Goal: Task Accomplishment & Management: Complete application form

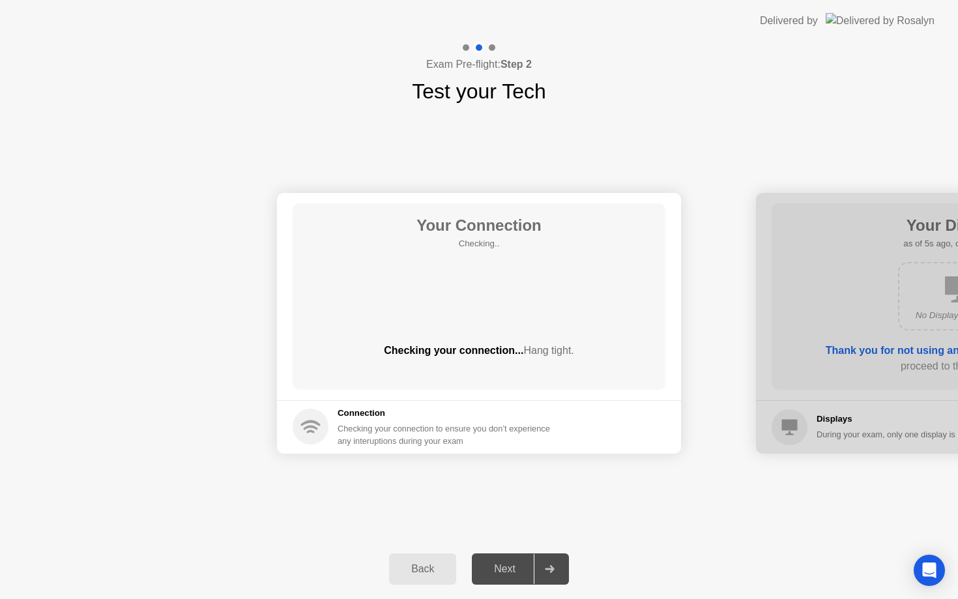
click at [519, 564] on div "Next" at bounding box center [505, 569] width 58 height 12
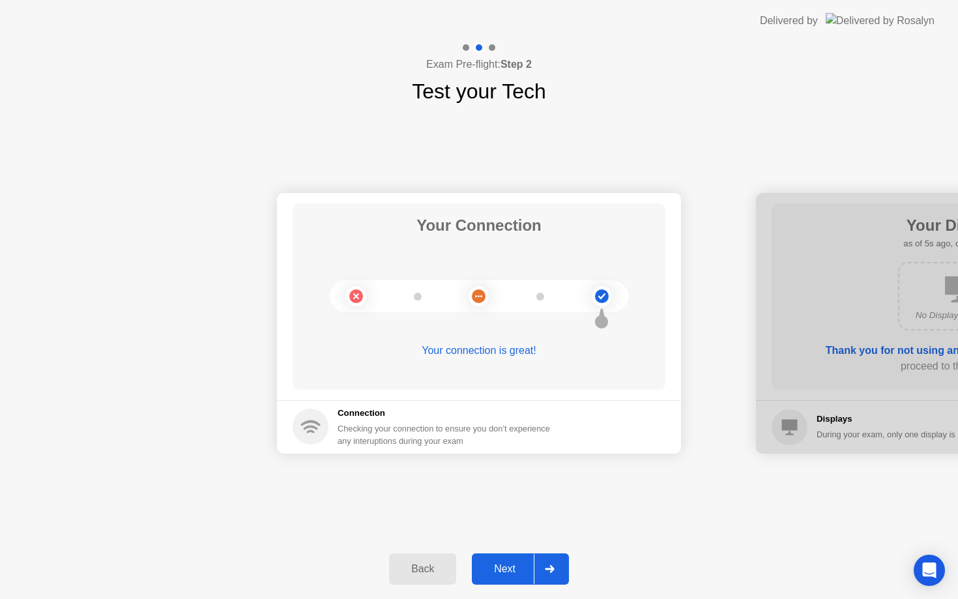
click at [507, 337] on div "Your Connection Your connection is great!" at bounding box center [479, 296] width 373 height 186
click at [515, 575] on div "Next" at bounding box center [505, 569] width 58 height 12
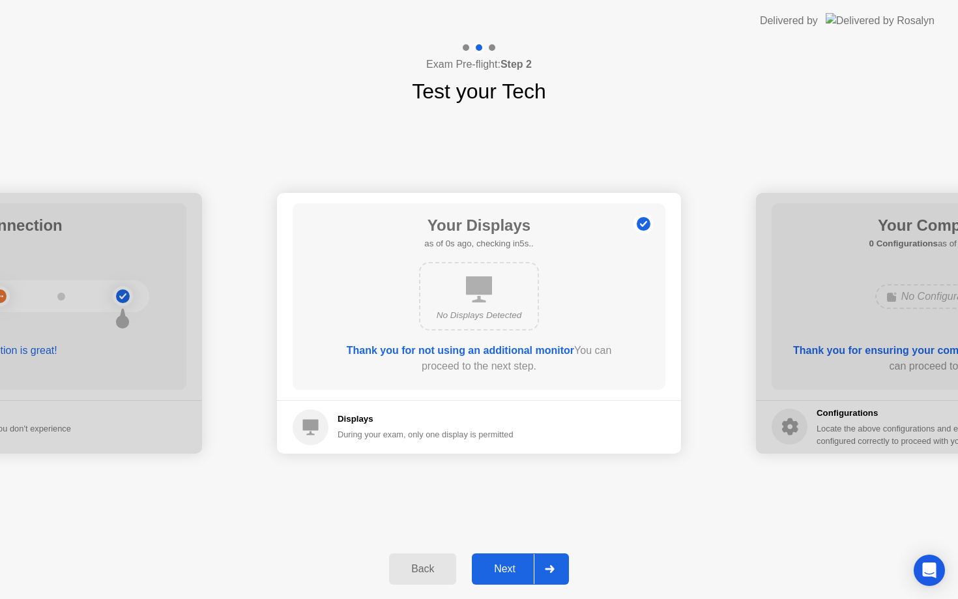
click at [532, 566] on div "Next" at bounding box center [505, 569] width 58 height 12
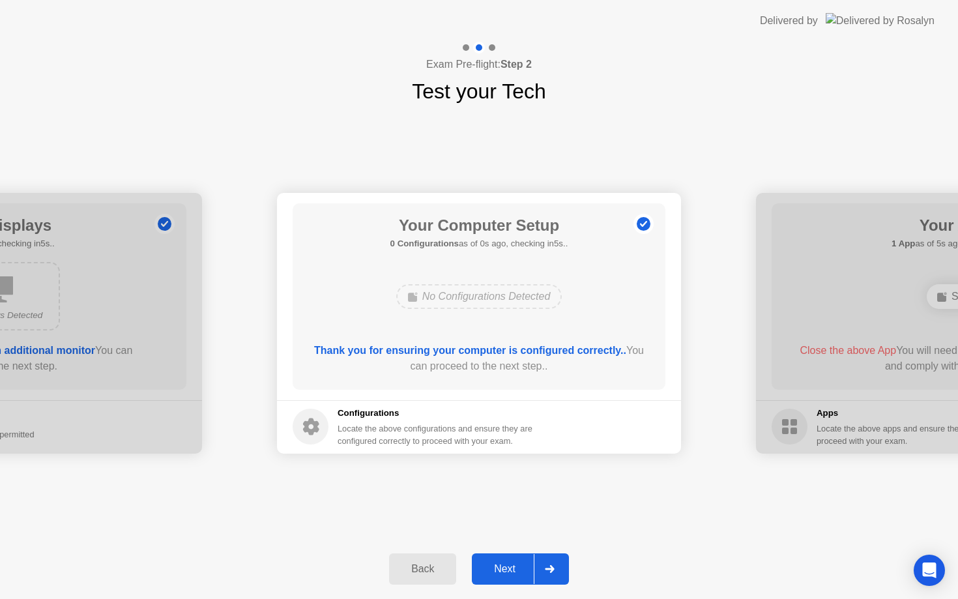
click at [532, 566] on div "Next" at bounding box center [505, 569] width 58 height 12
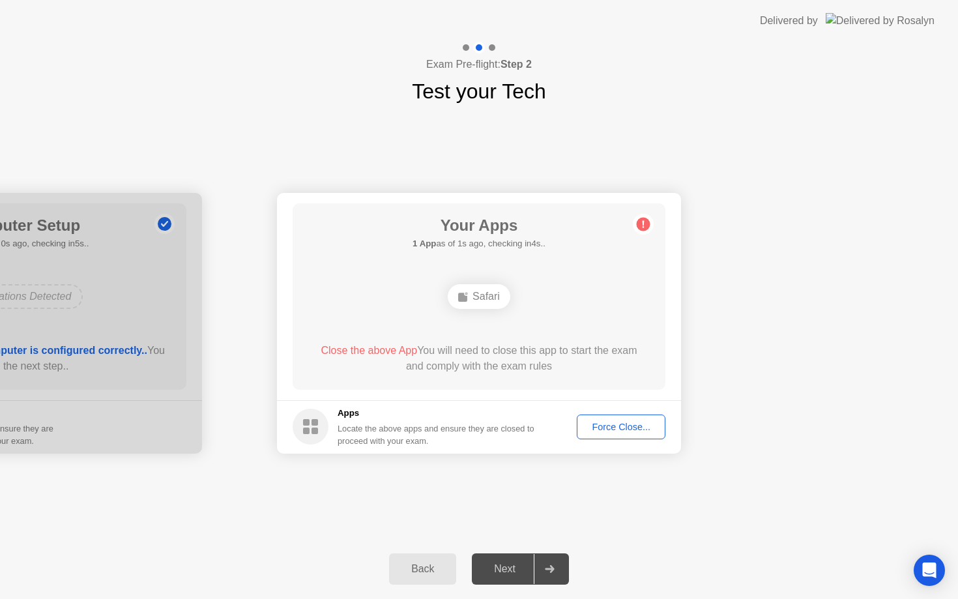
click at [605, 442] on footer "Apps Locate the above apps and ensure they are closed to proceed with your exam…" at bounding box center [479, 426] width 404 height 53
click at [607, 434] on button "Force Close..." at bounding box center [621, 426] width 89 height 25
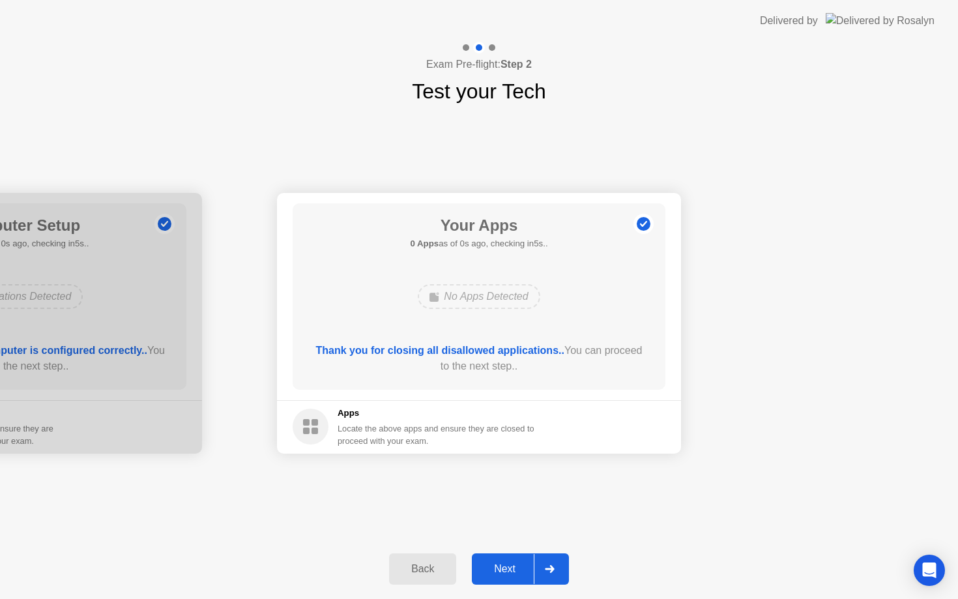
click at [525, 567] on div "Next" at bounding box center [505, 569] width 58 height 12
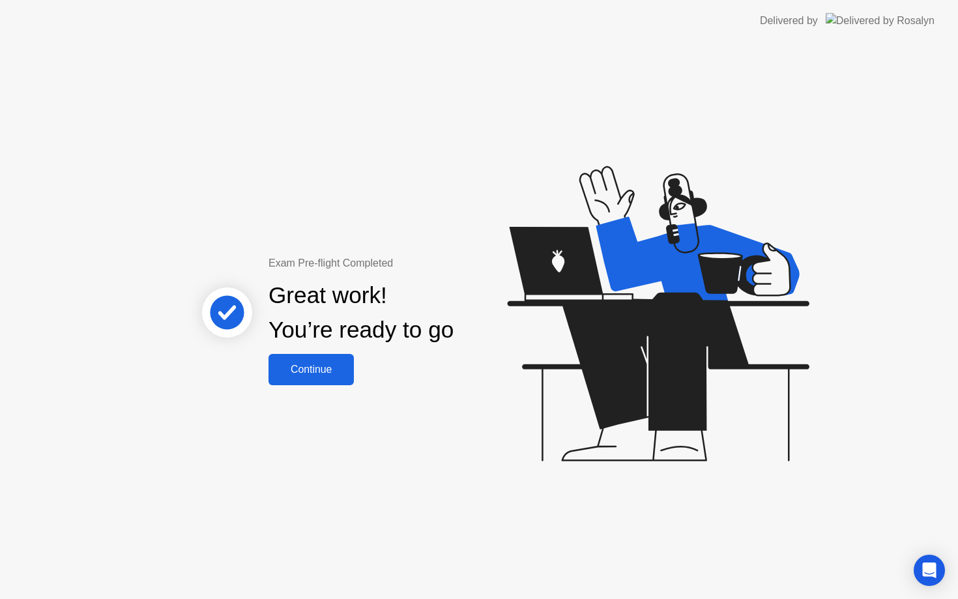
click at [302, 367] on div "Continue" at bounding box center [311, 370] width 78 height 12
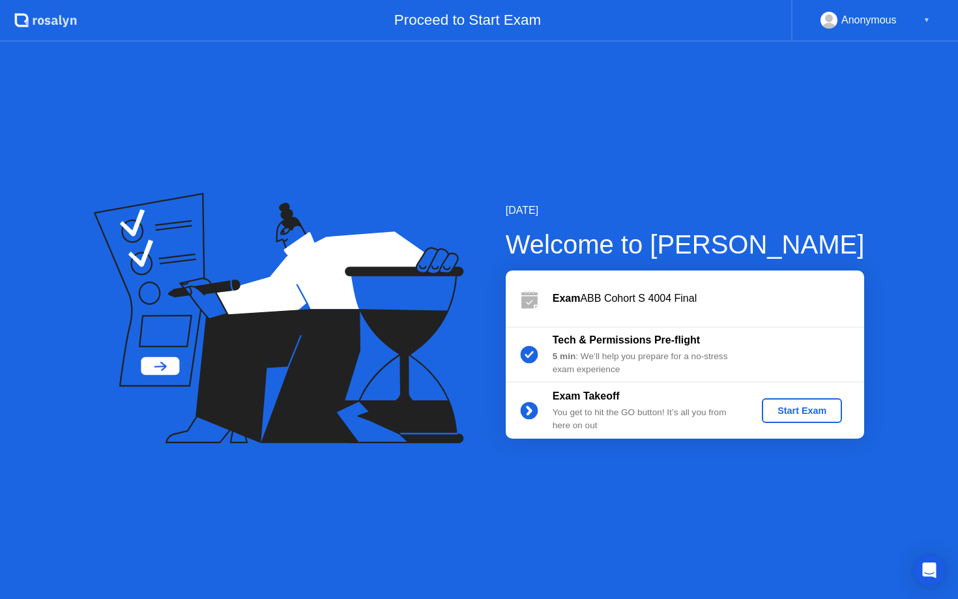
click at [790, 412] on div "Start Exam" at bounding box center [802, 410] width 70 height 10
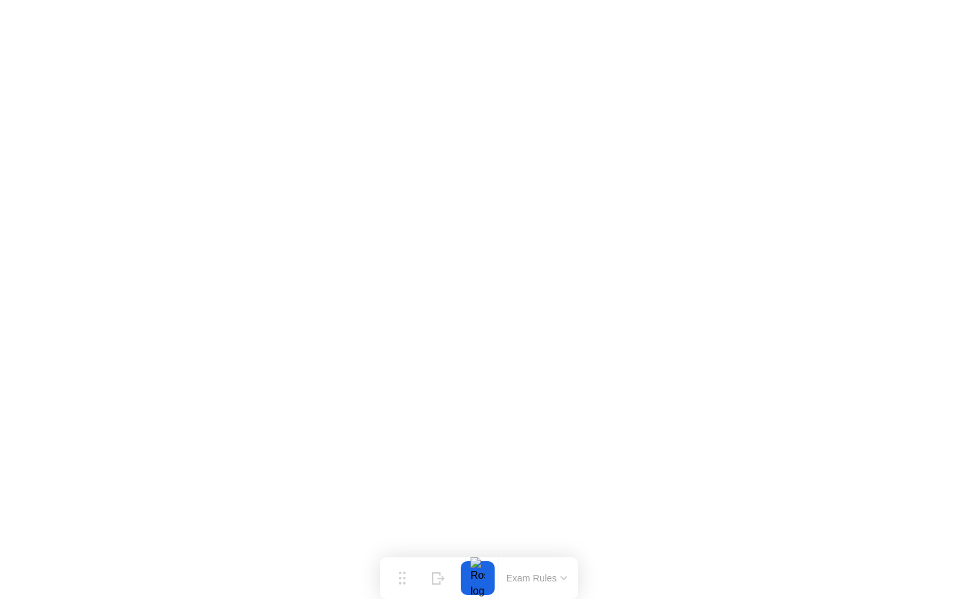
click at [542, 573] on button "Exam Rules" at bounding box center [536, 578] width 69 height 12
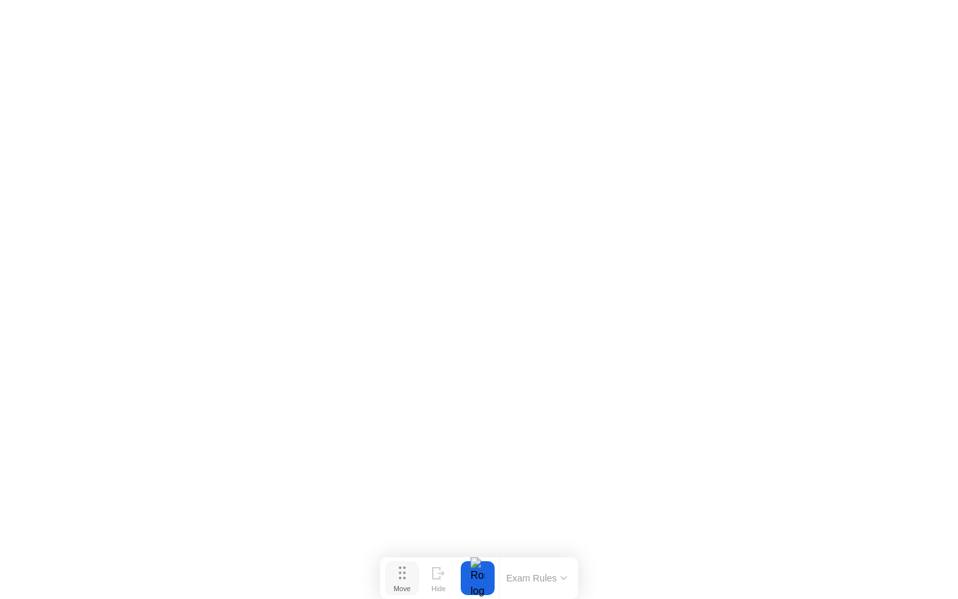
click at [412, 581] on button "Move" at bounding box center [402, 578] width 34 height 34
